Goal: Task Accomplishment & Management: Manage account settings

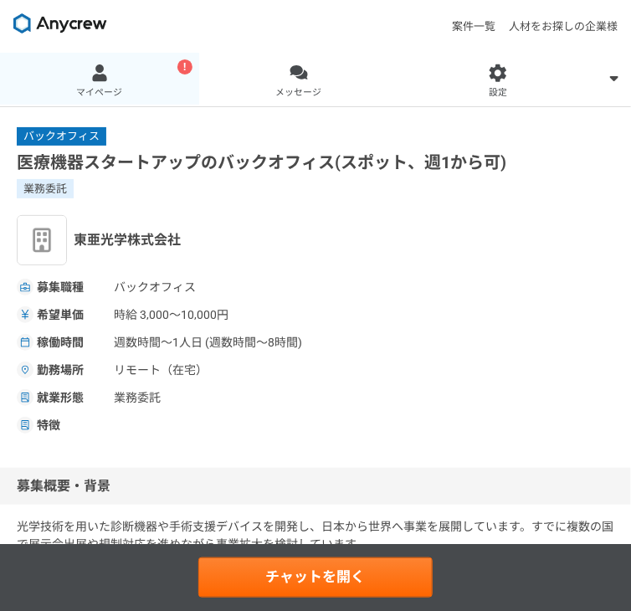
click at [110, 64] on div at bounding box center [99, 73] width 19 height 19
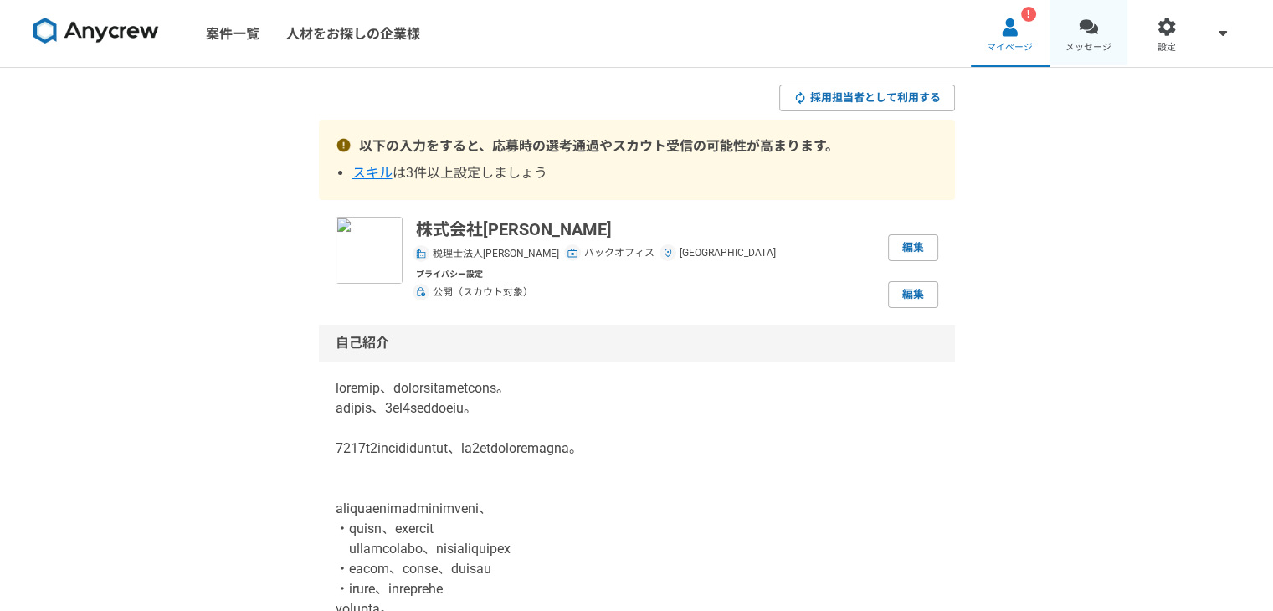
click at [630, 38] on link "メッセージ" at bounding box center [1089, 33] width 79 height 67
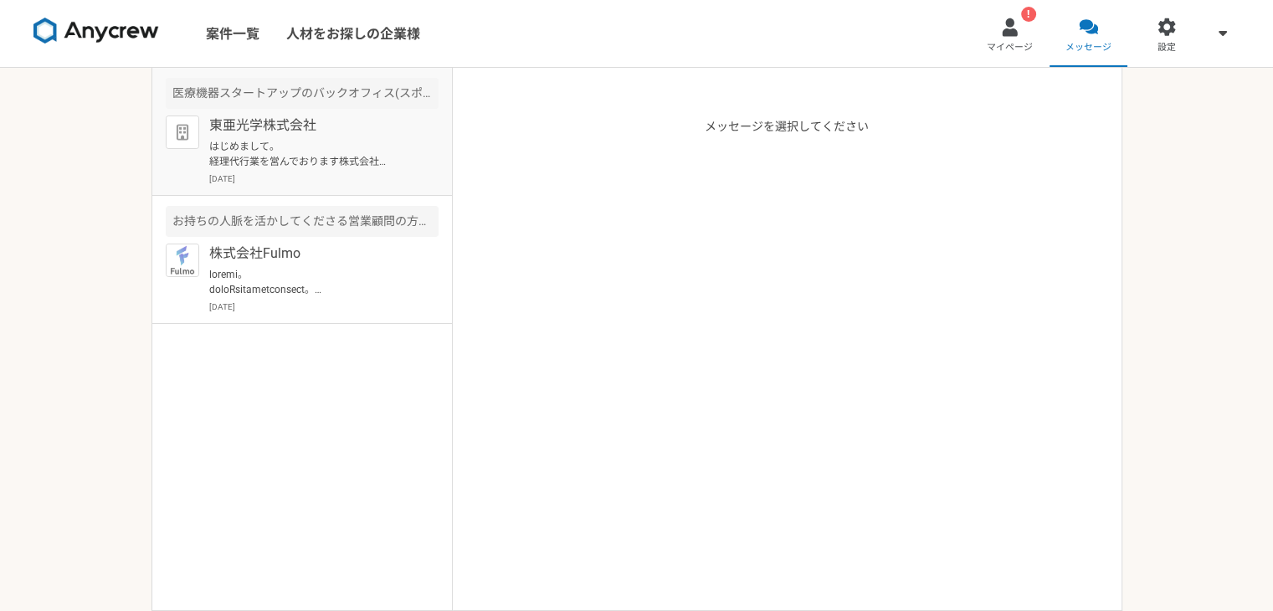
click at [275, 182] on p "[DATE]" at bounding box center [323, 178] width 229 height 13
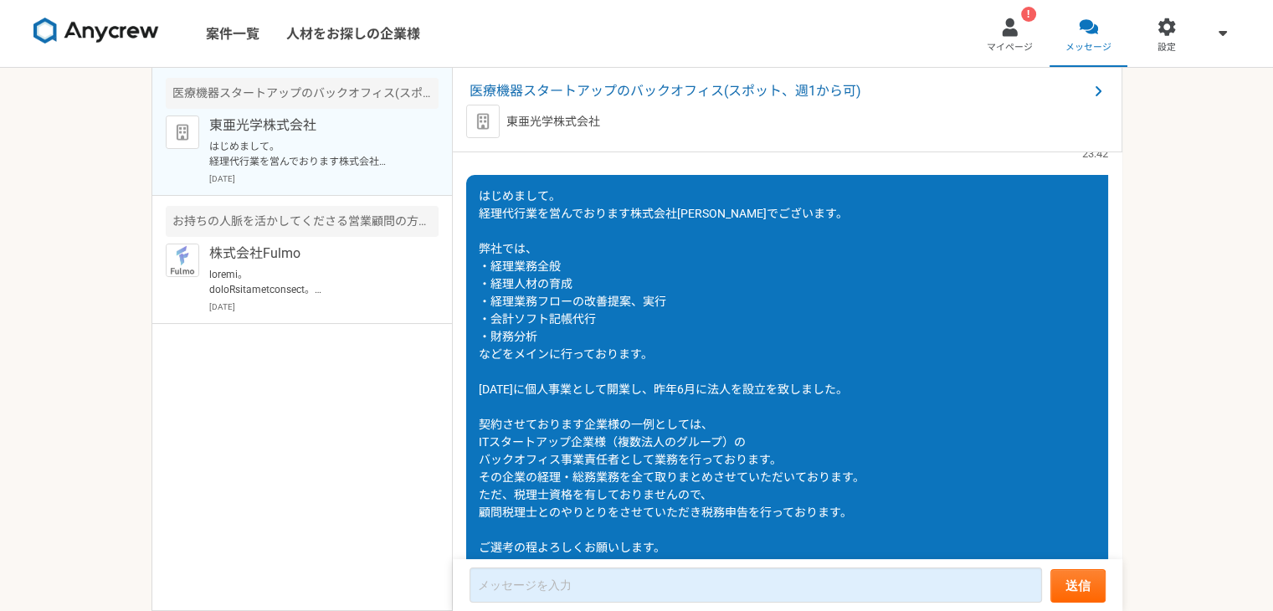
scroll to position [180, 0]
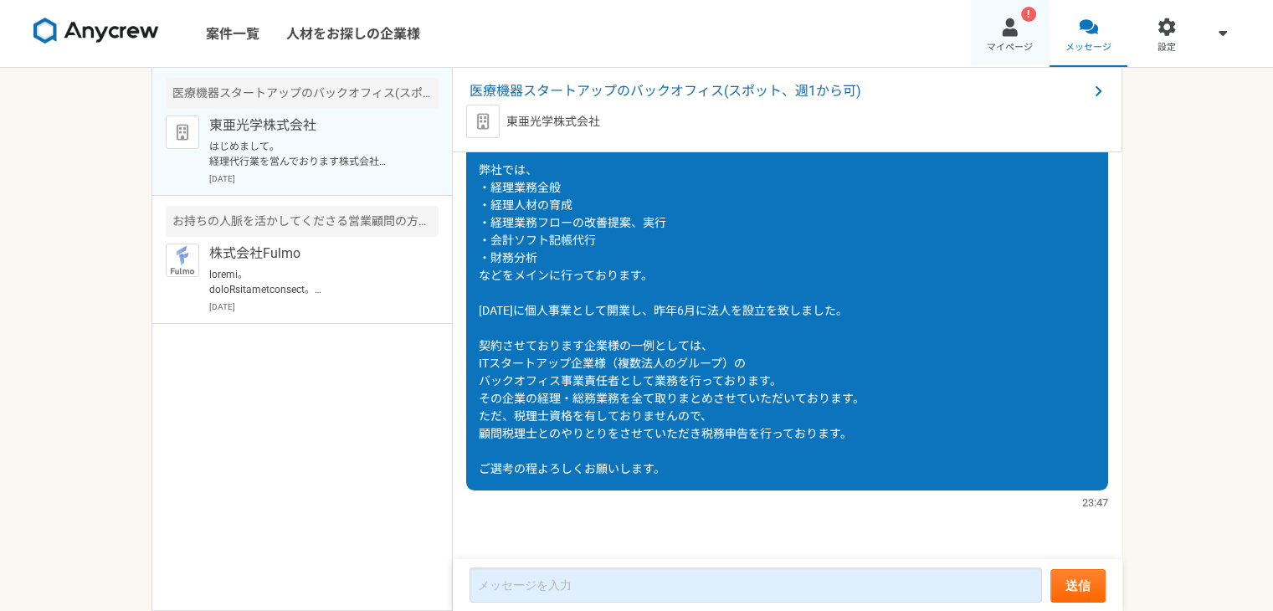
click at [630, 21] on div "!" at bounding box center [1028, 14] width 15 height 15
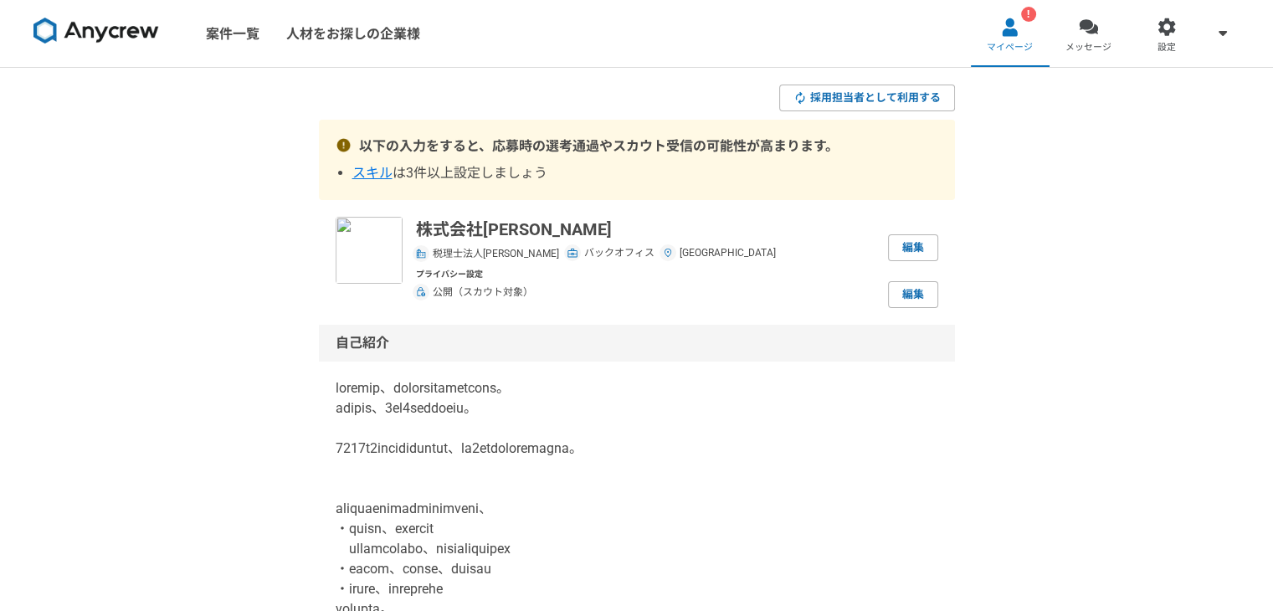
click at [372, 172] on span "スキル" at bounding box center [372, 173] width 40 height 16
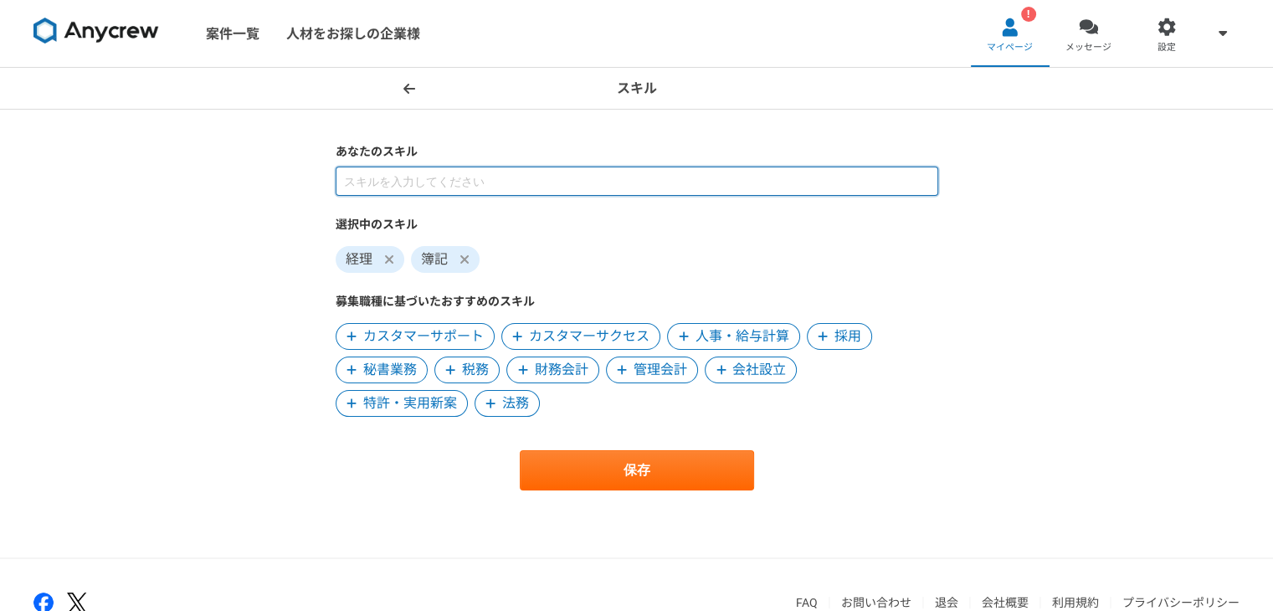
click at [372, 172] on input at bounding box center [637, 181] width 603 height 29
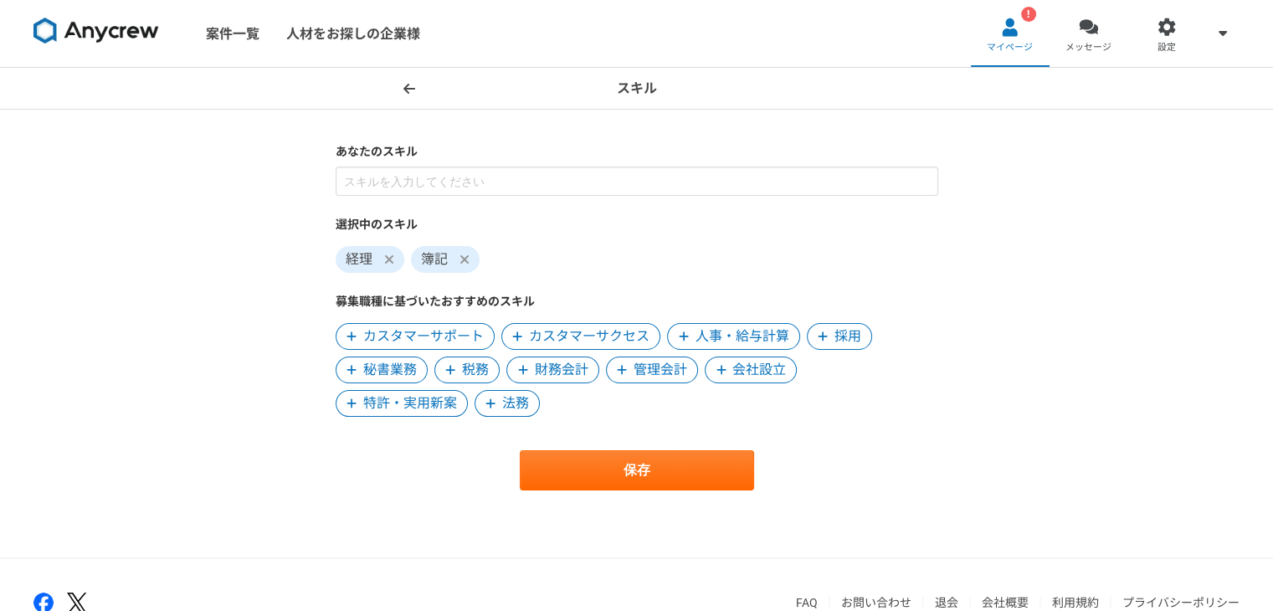
click at [630, 373] on span "管理会計" at bounding box center [661, 370] width 54 height 20
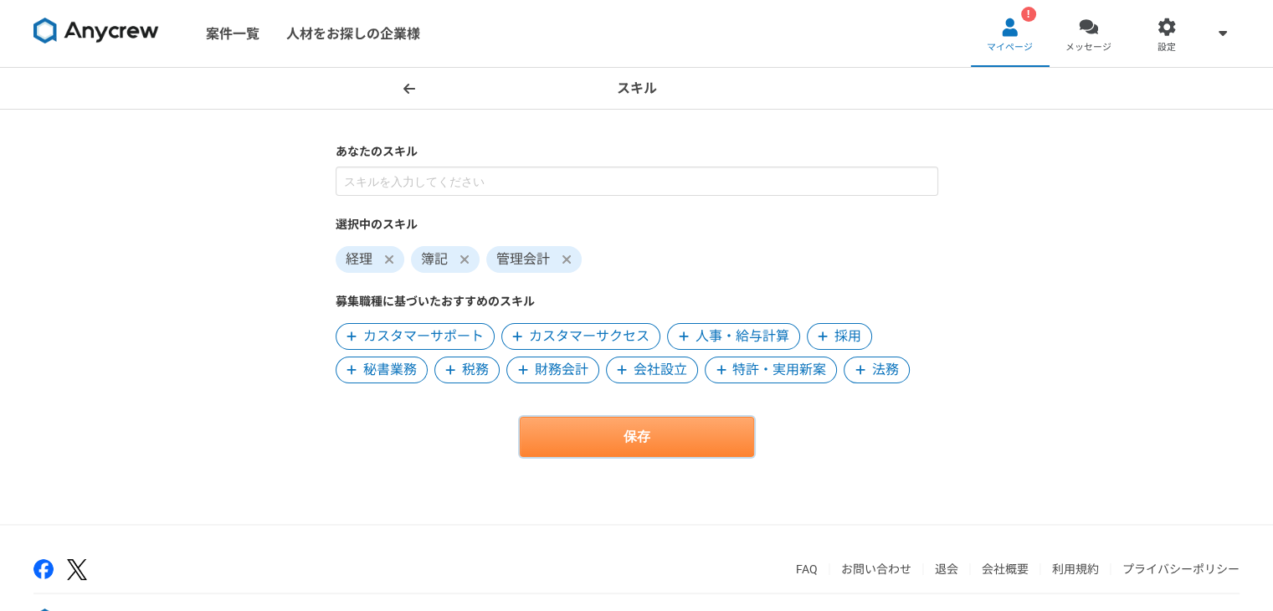
click at [630, 426] on button "保存" at bounding box center [637, 437] width 234 height 40
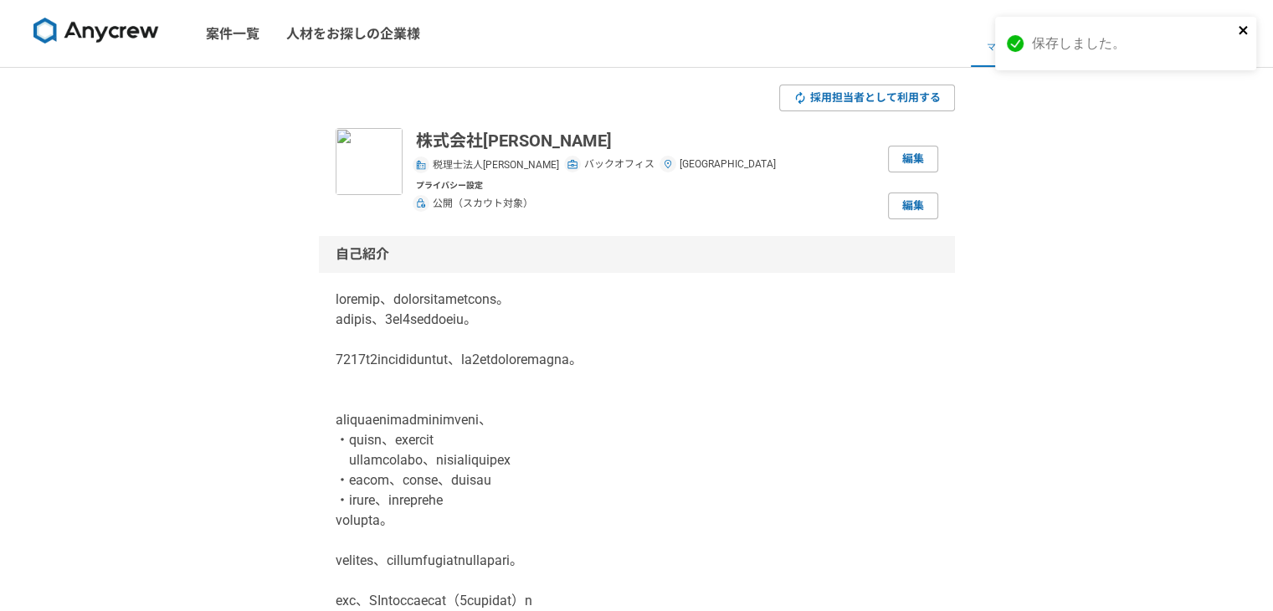
click at [630, 31] on icon "close" at bounding box center [1244, 29] width 12 height 13
